Goal: Check status: Check status

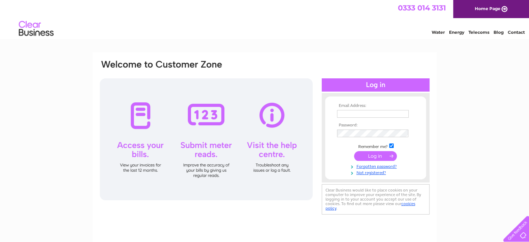
type input "admin@bluesky-learning.uk"
click at [371, 156] on input "submit" at bounding box center [375, 156] width 43 height 10
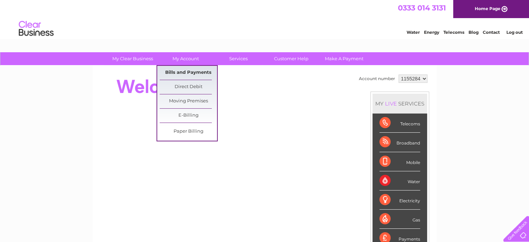
click at [187, 68] on link "Bills and Payments" at bounding box center [188, 73] width 57 height 14
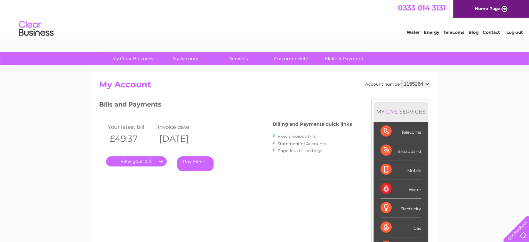
click at [143, 159] on link "." at bounding box center [136, 161] width 61 height 10
